Goal: Information Seeking & Learning: Learn about a topic

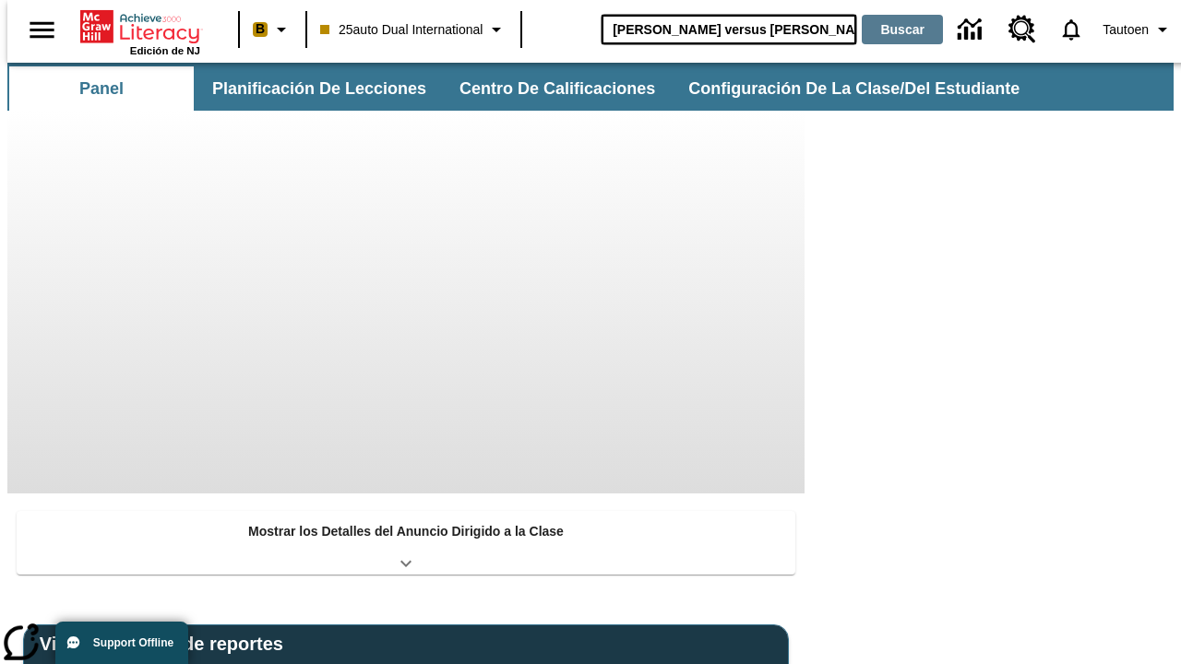
type input "[PERSON_NAME] versus [PERSON_NAME]"
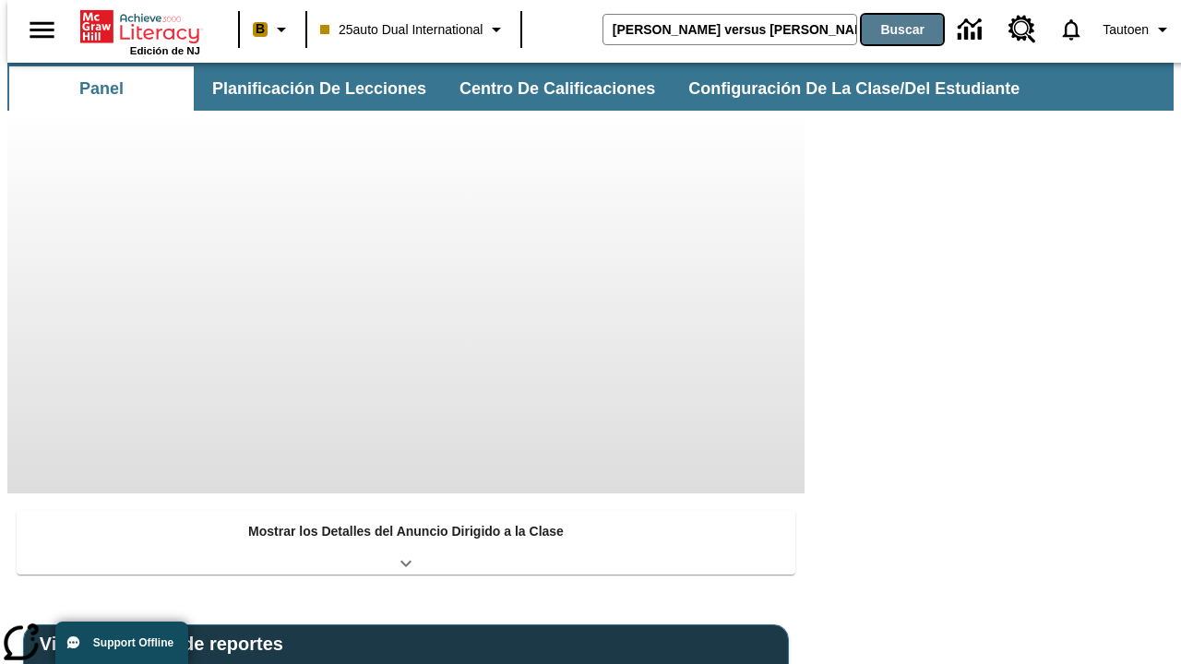
click at [890, 30] on button "Buscar" at bounding box center [902, 30] width 81 height 30
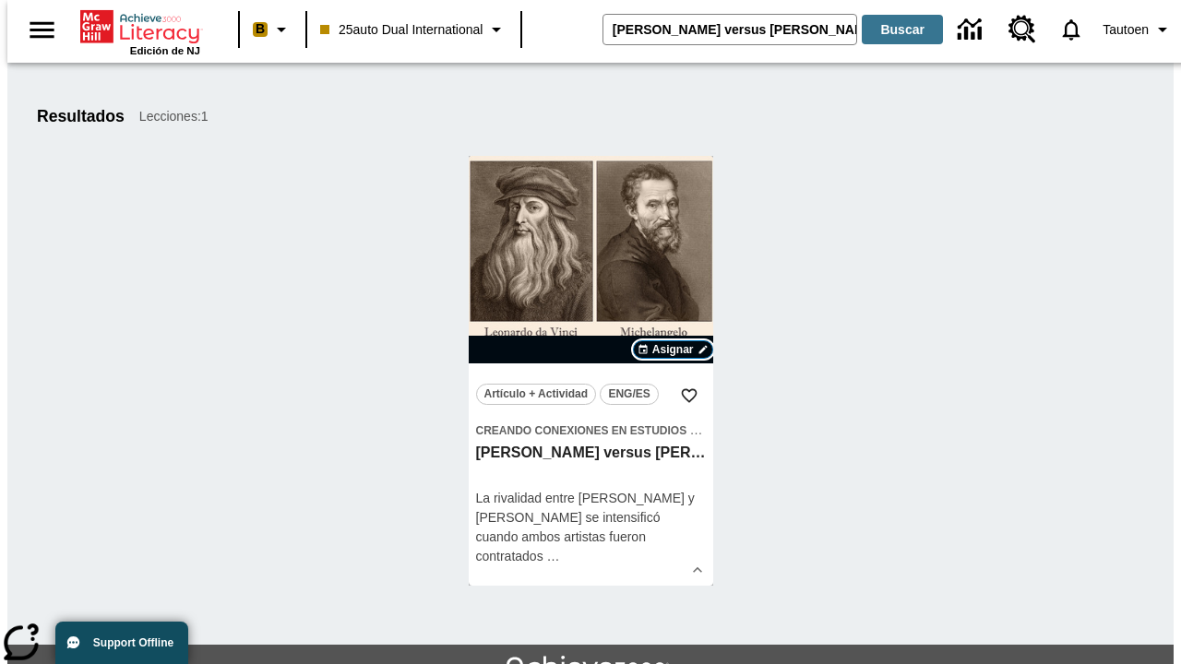
click at [672, 350] on span "Asignar" at bounding box center [673, 349] width 42 height 17
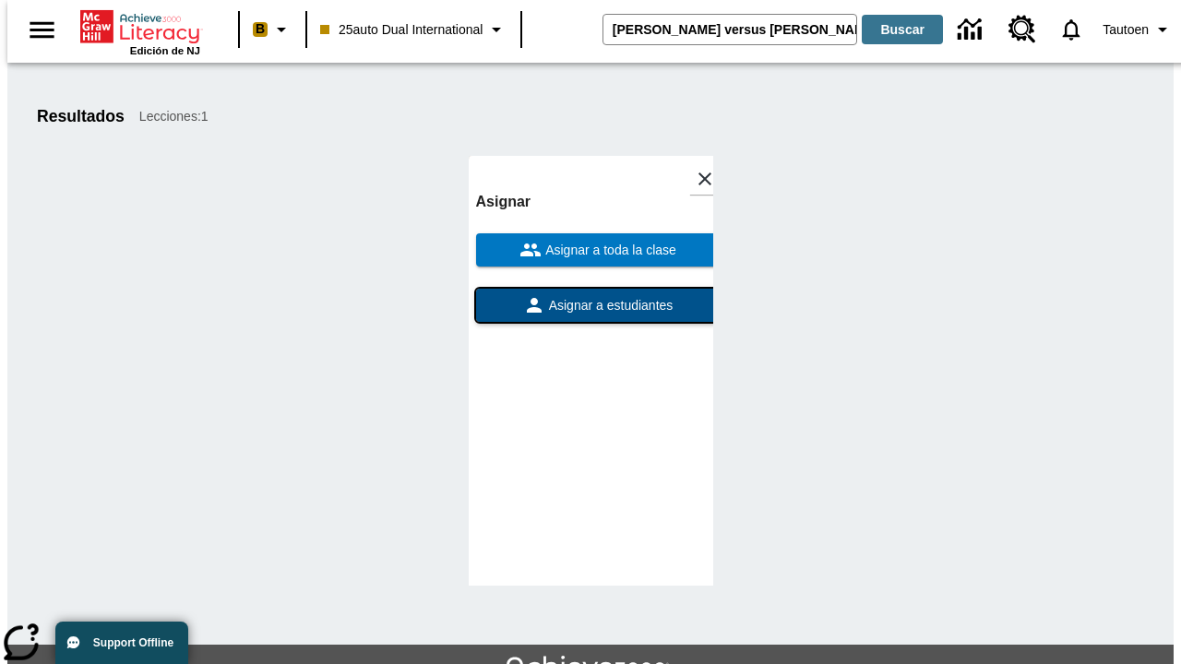
click at [590, 296] on span "Asignar a estudiantes" at bounding box center [609, 305] width 128 height 19
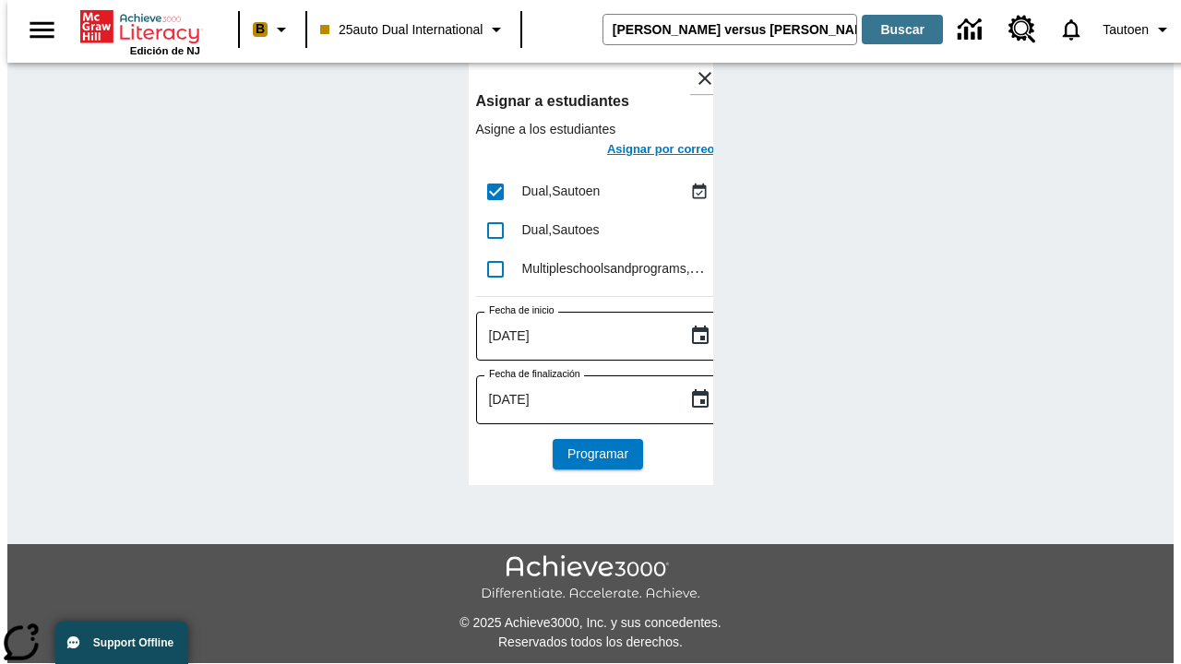
click at [644, 151] on h6 "Asignar por correo" at bounding box center [661, 149] width 108 height 21
